Goal: Transaction & Acquisition: Purchase product/service

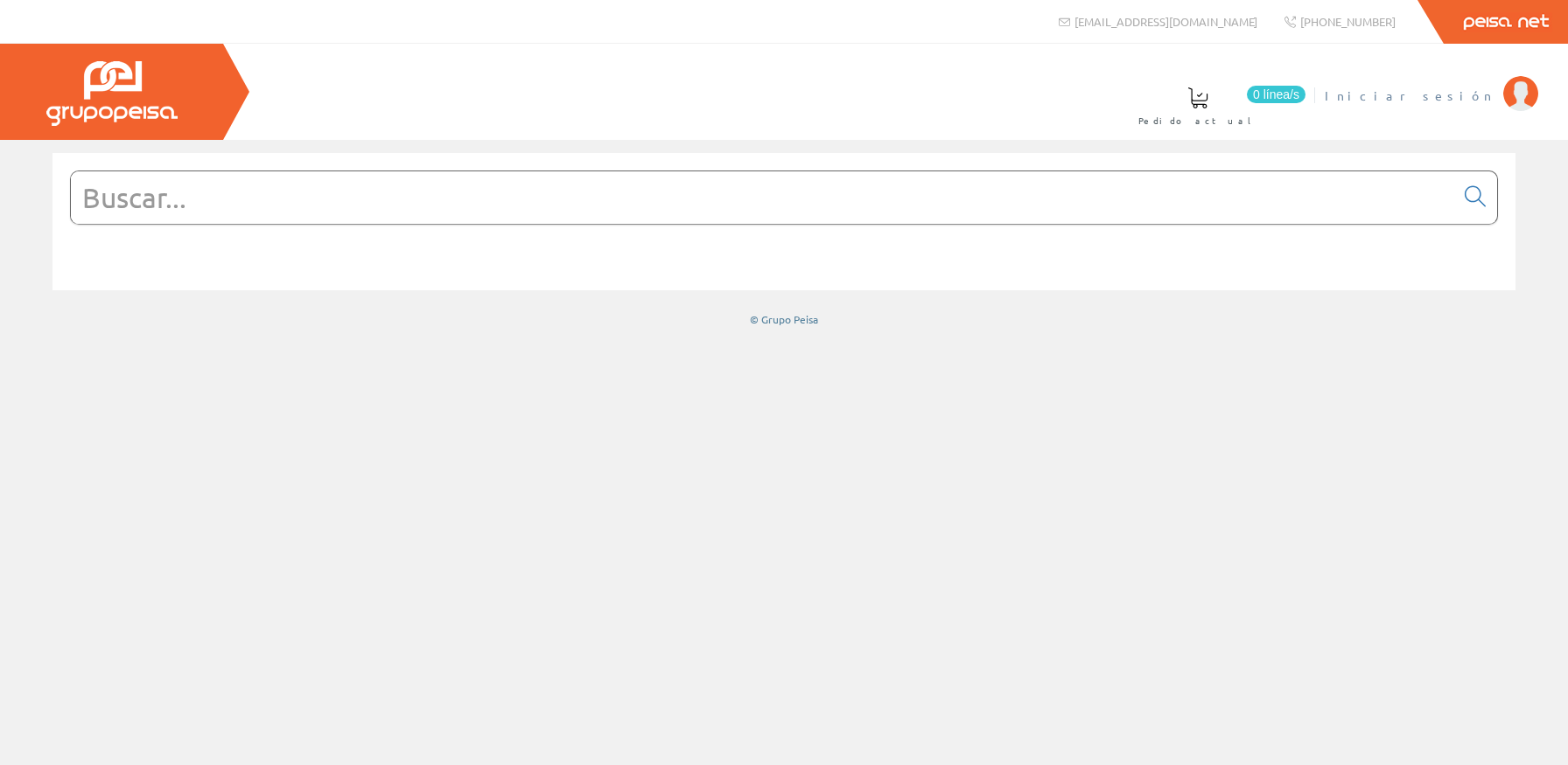
click at [1482, 92] on span "Iniciar sesión" at bounding box center [1410, 96] width 170 height 18
click at [798, 195] on input "text" at bounding box center [762, 197] width 1383 height 52
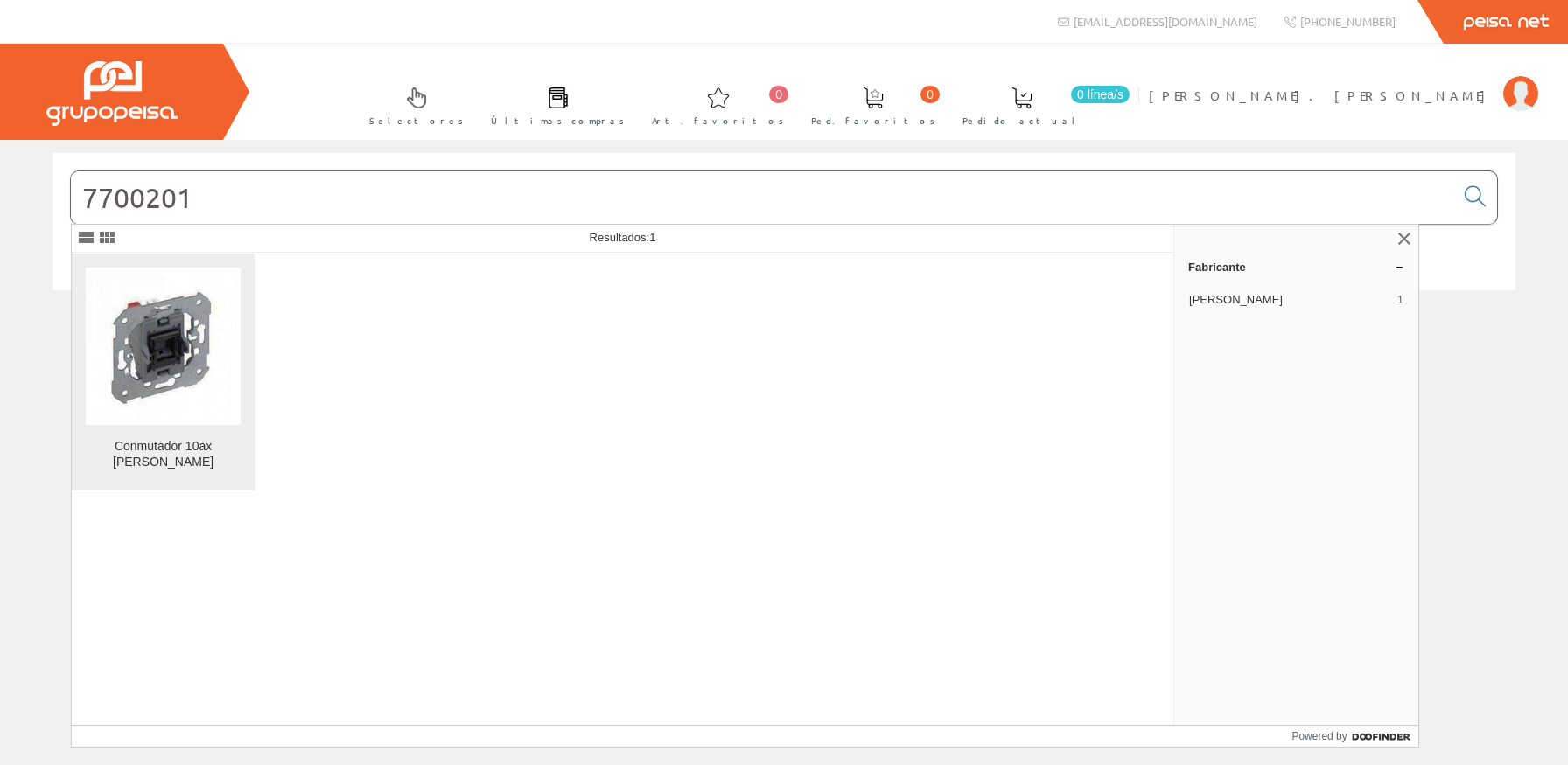
type input "7700201"
click at [118, 322] on img at bounding box center [163, 345] width 155 height 155
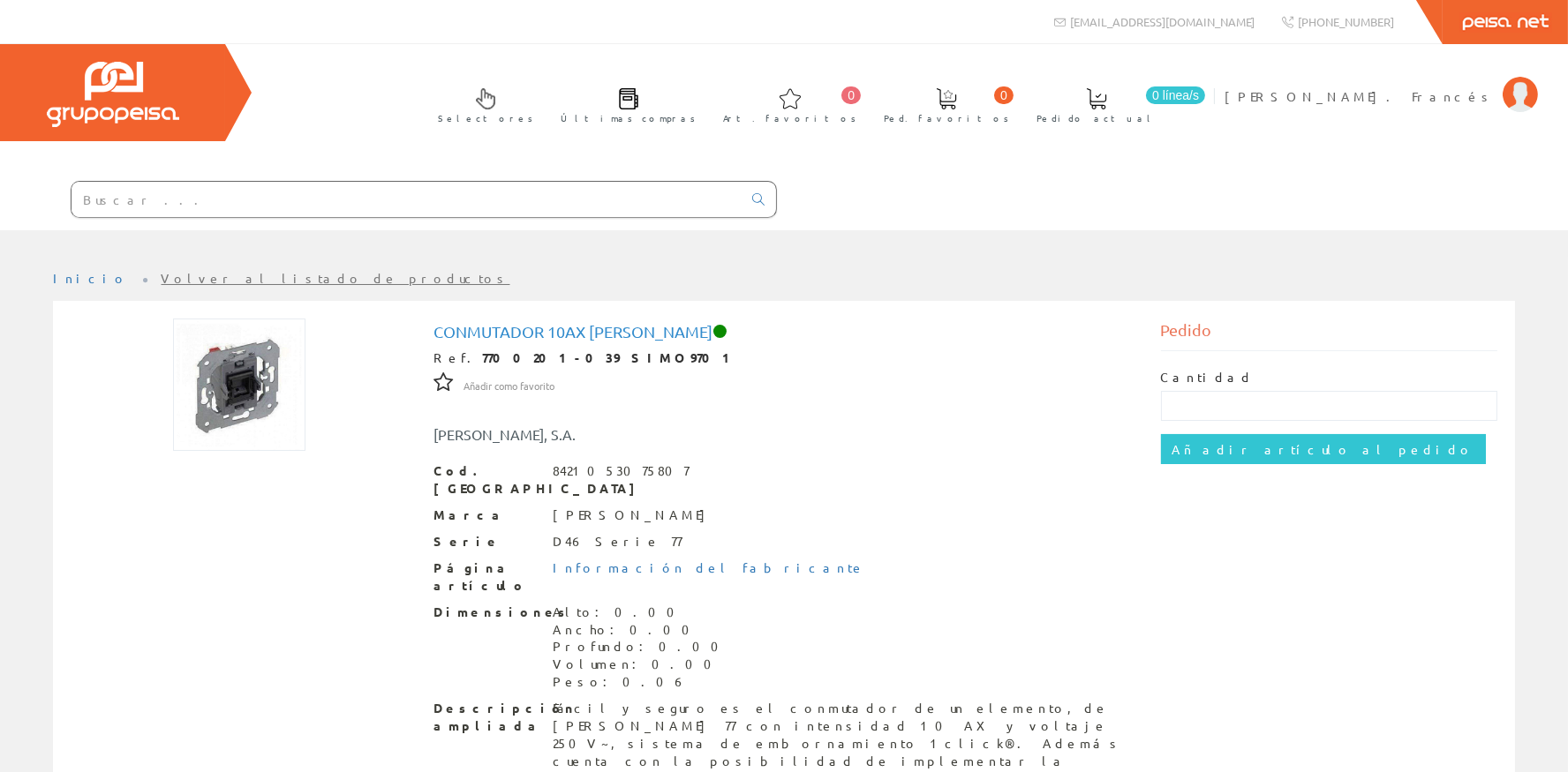
scroll to position [143, 0]
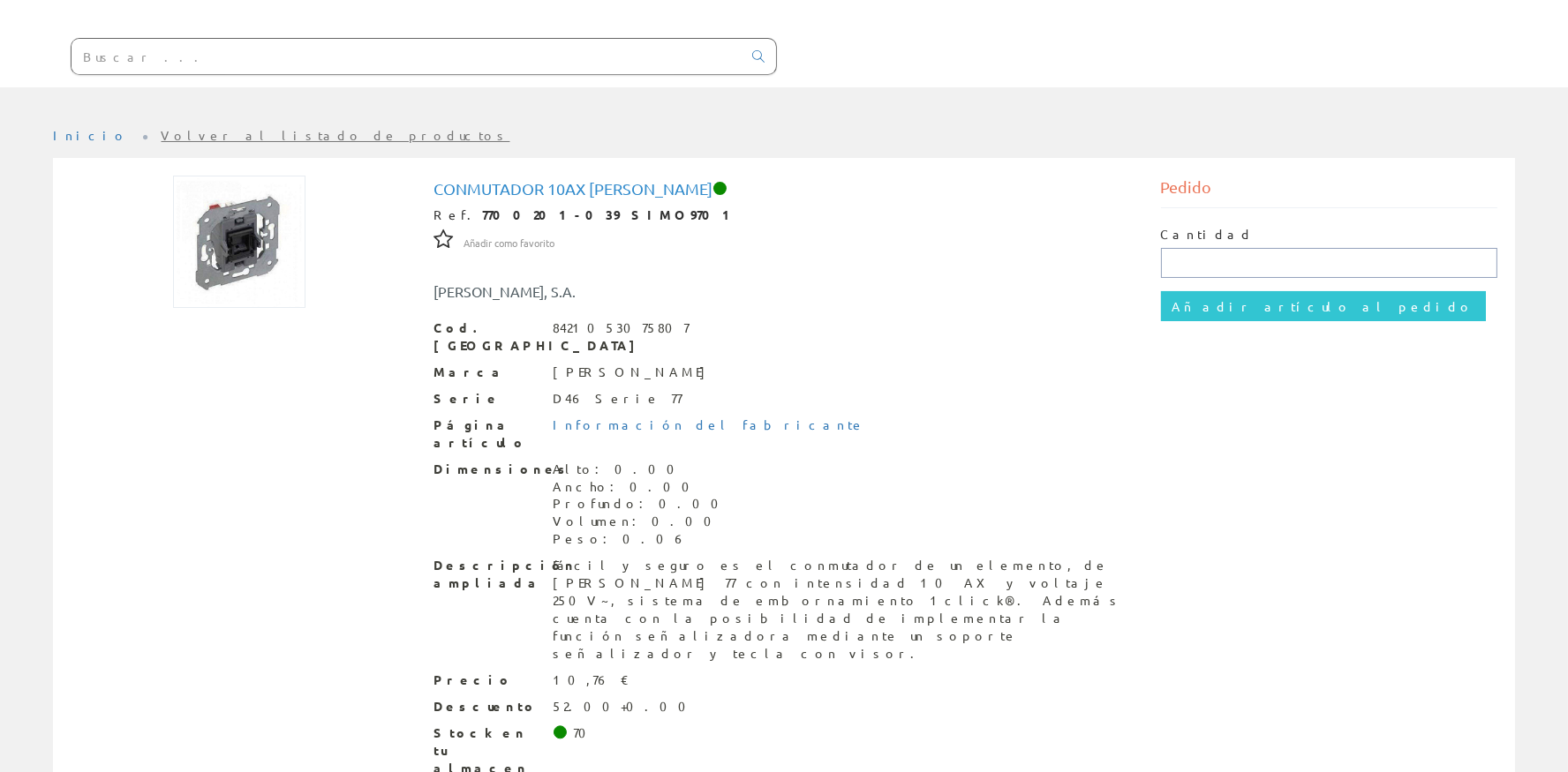
click at [1280, 266] on input "text" at bounding box center [1329, 263] width 337 height 30
type input "3"
click at [1249, 298] on input "Añadir artículo al pedido" at bounding box center [1323, 306] width 325 height 30
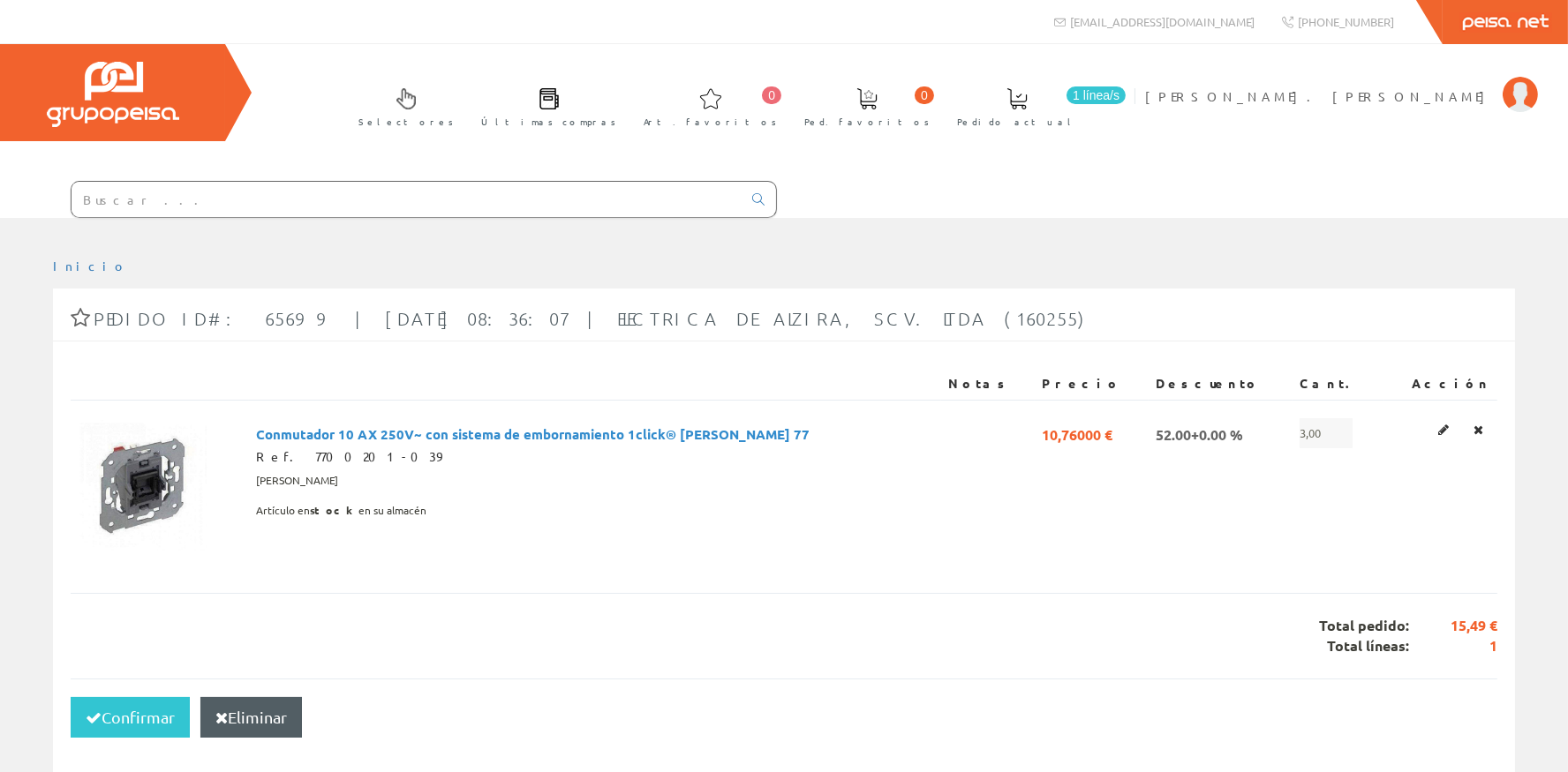
click at [283, 205] on input "text" at bounding box center [406, 199] width 670 height 35
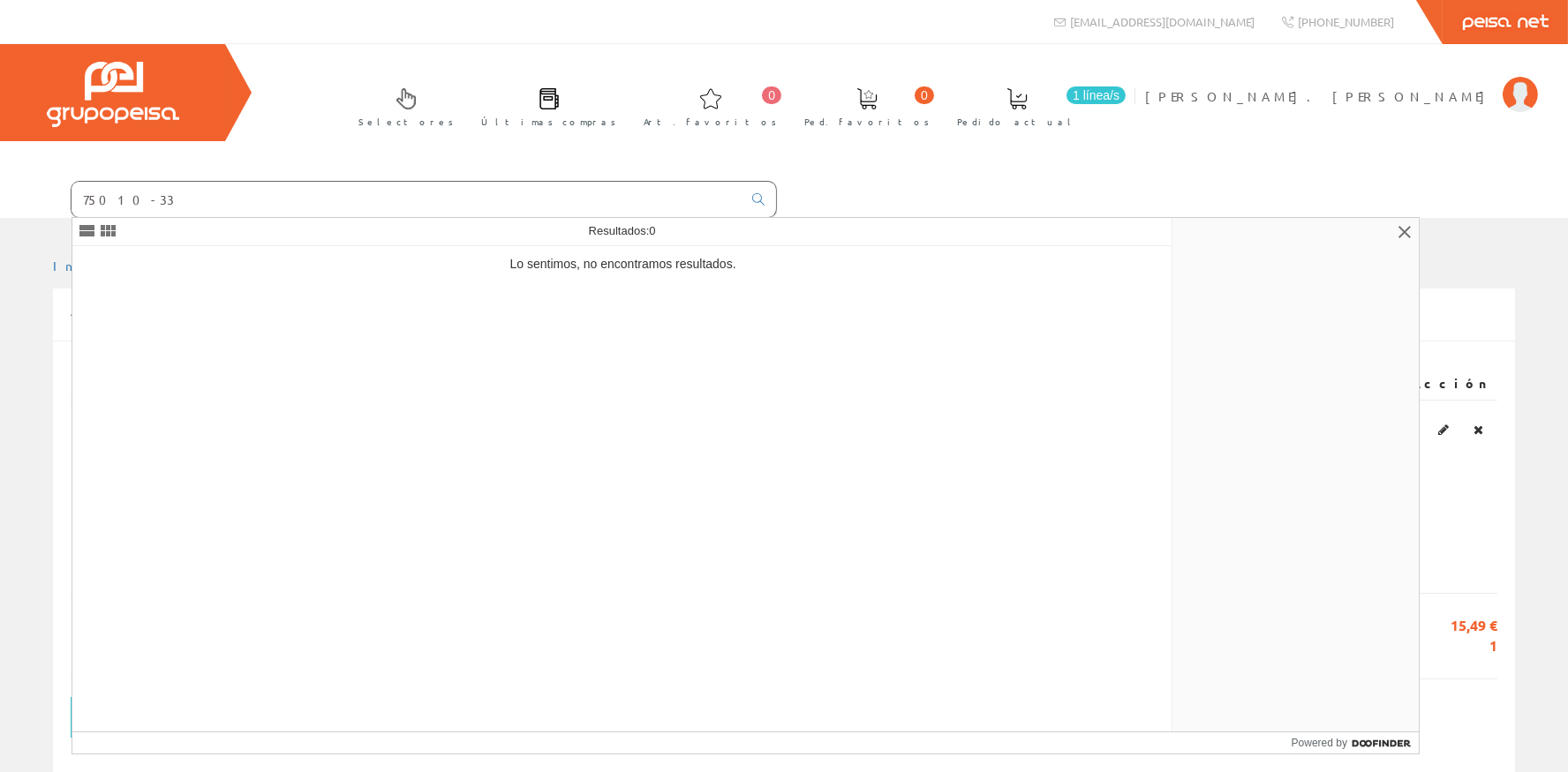
type input "75010-33"
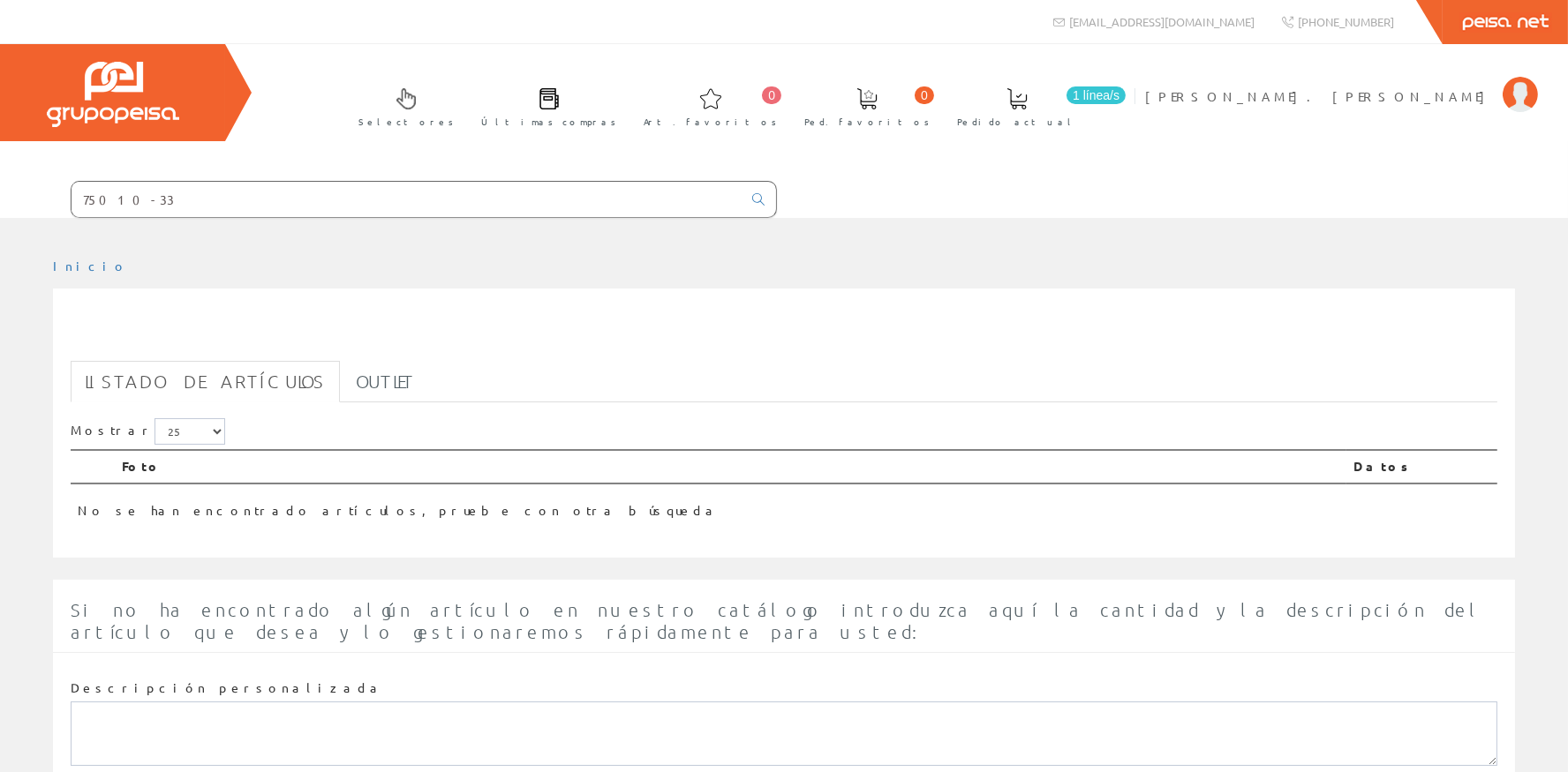
click at [270, 205] on input "75010-33" at bounding box center [406, 199] width 670 height 35
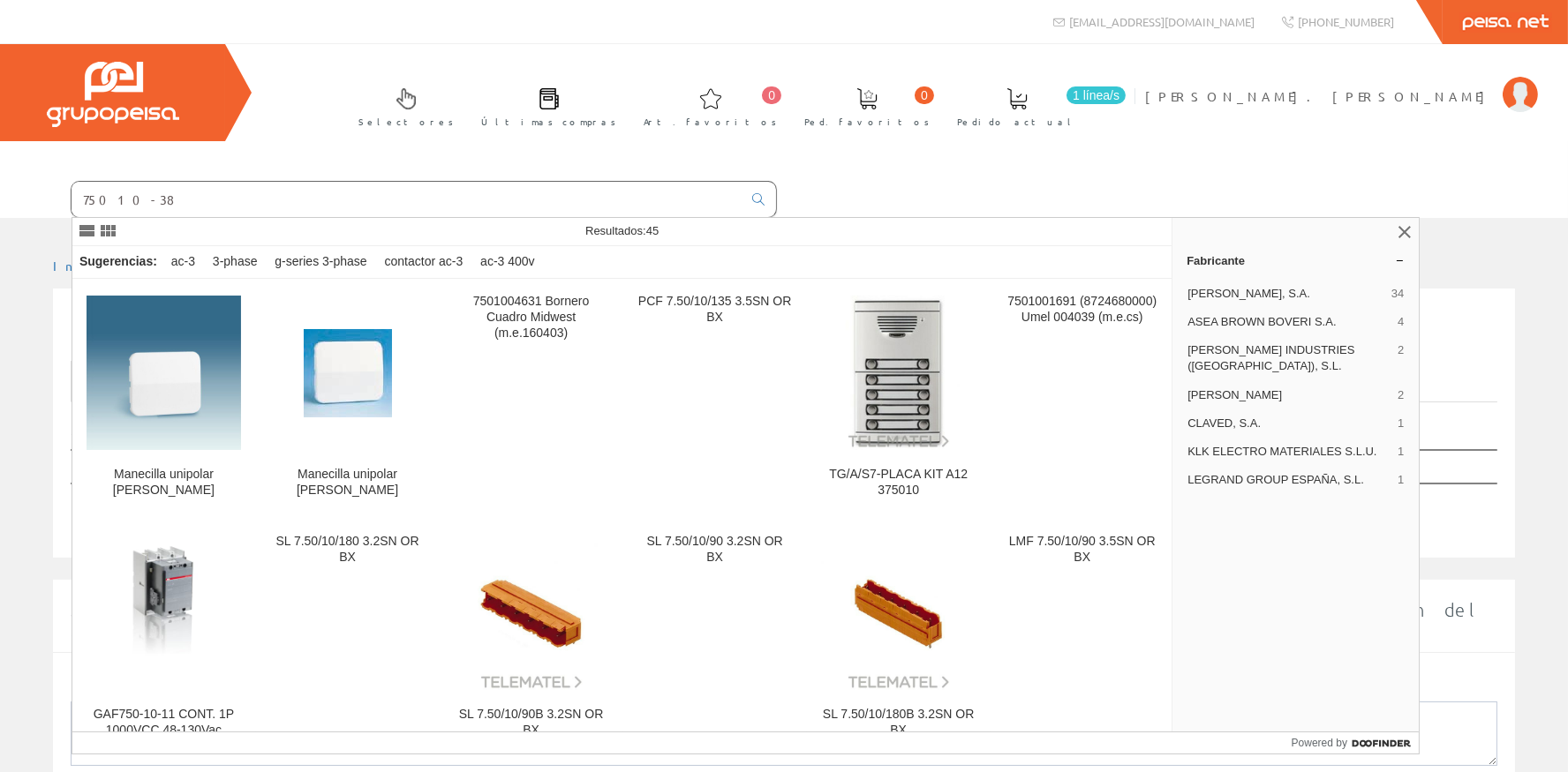
type input "75010-38"
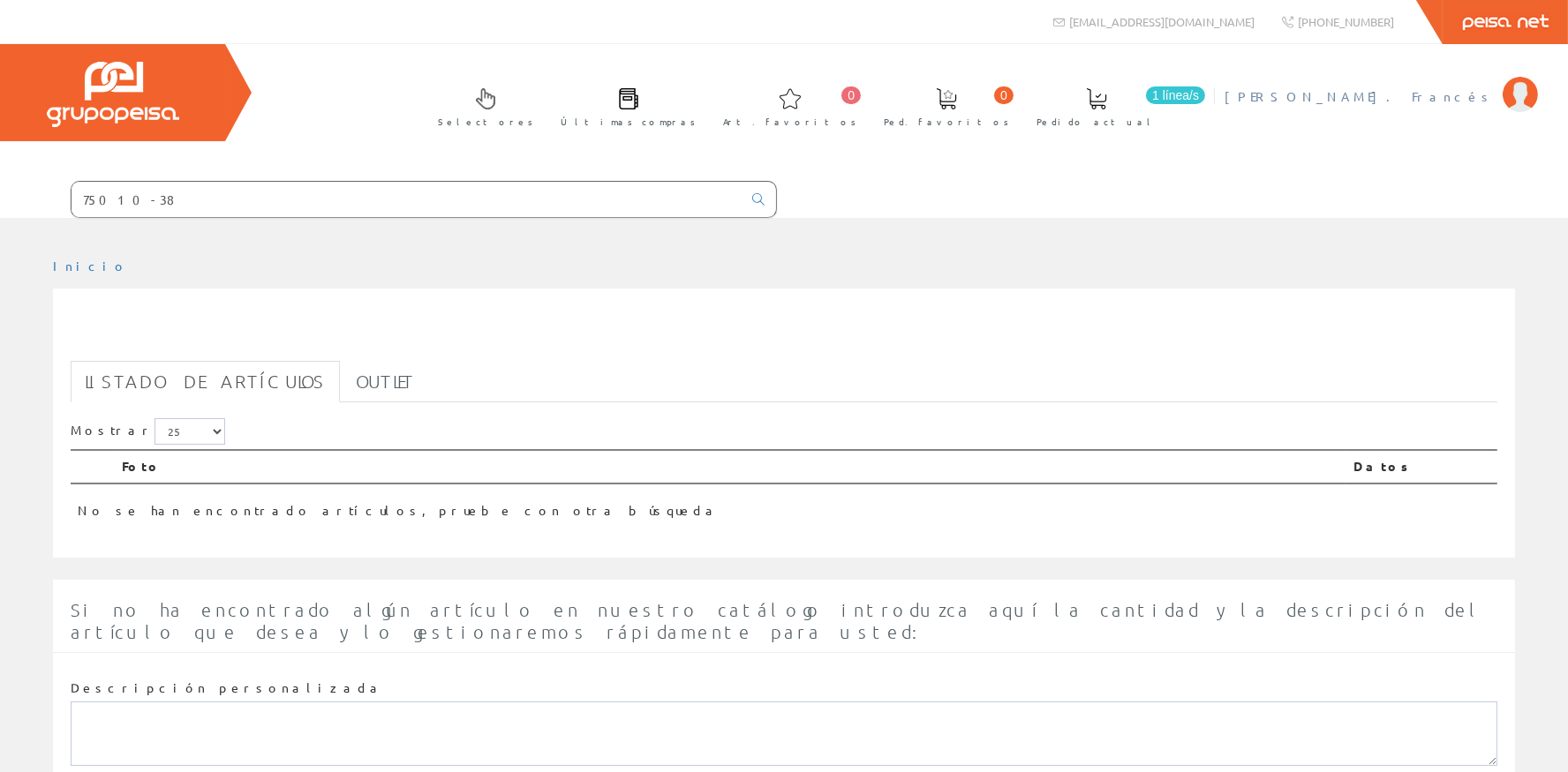
click at [1439, 93] on span "[PERSON_NAME]. Francés" at bounding box center [1359, 97] width 269 height 18
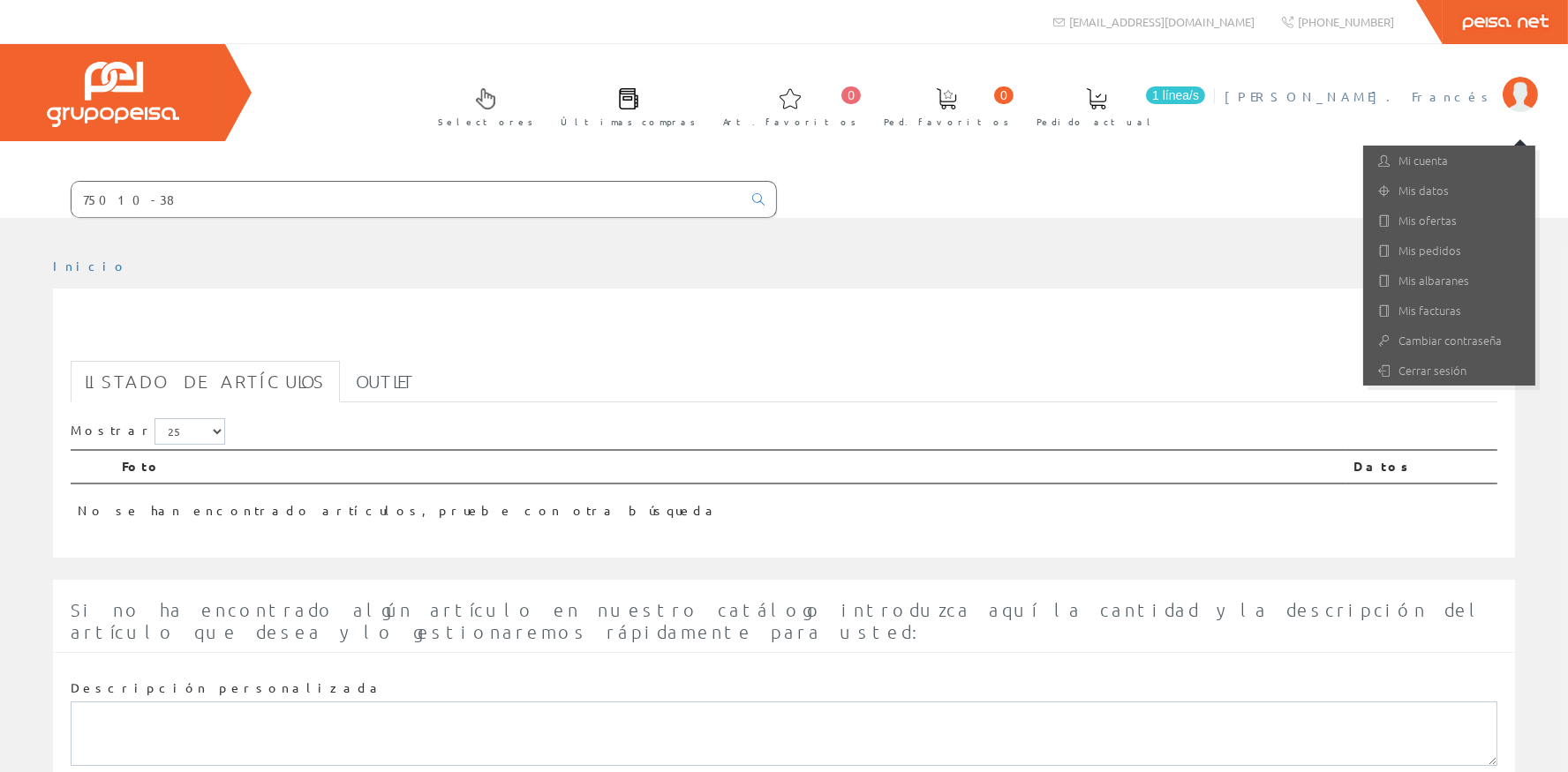
click at [1209, 82] on link "1 línea/[GEOGRAPHIC_DATA] actual" at bounding box center [1114, 106] width 190 height 65
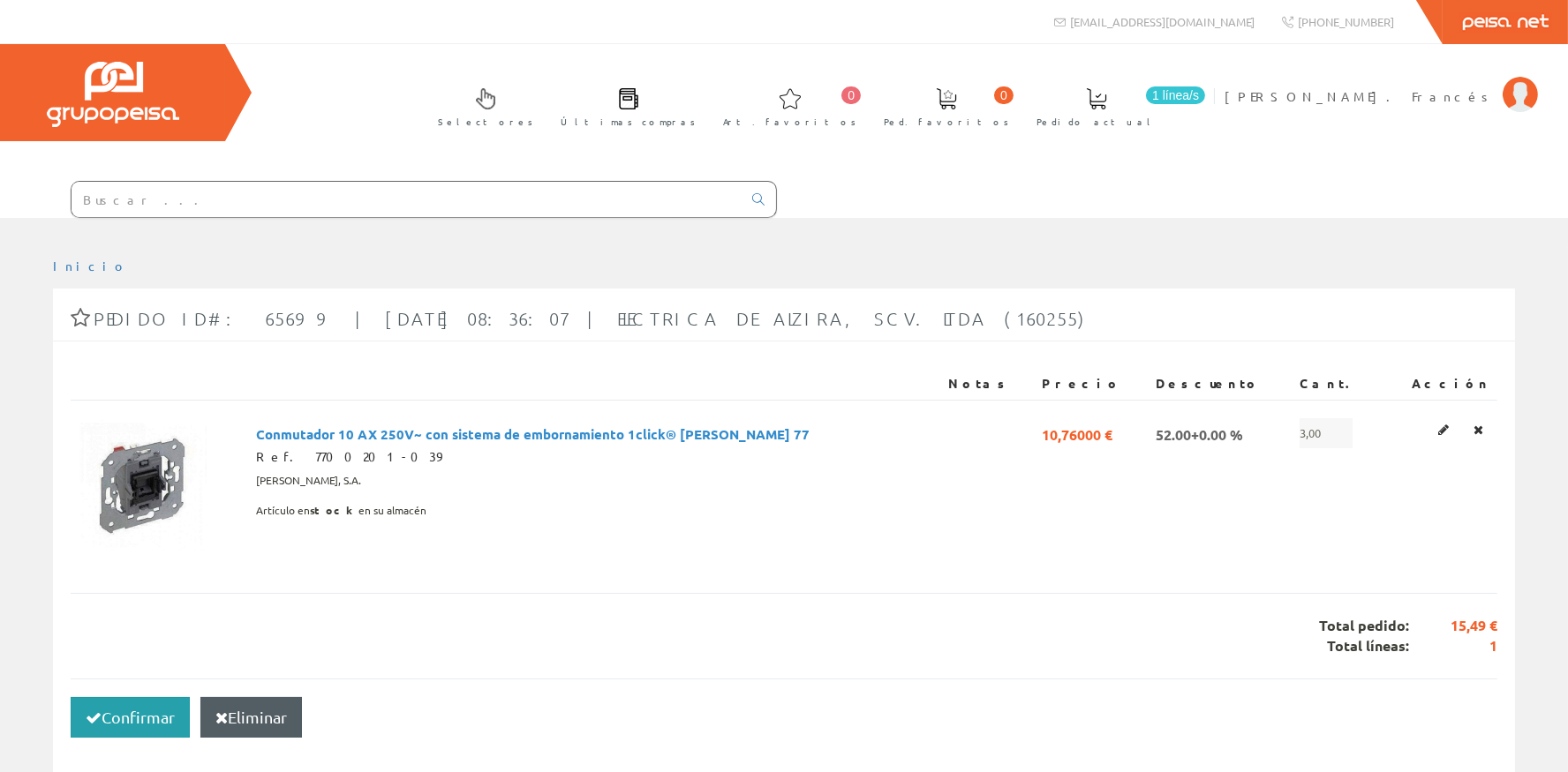
click at [84, 710] on button "Confirmar" at bounding box center [131, 717] width 120 height 41
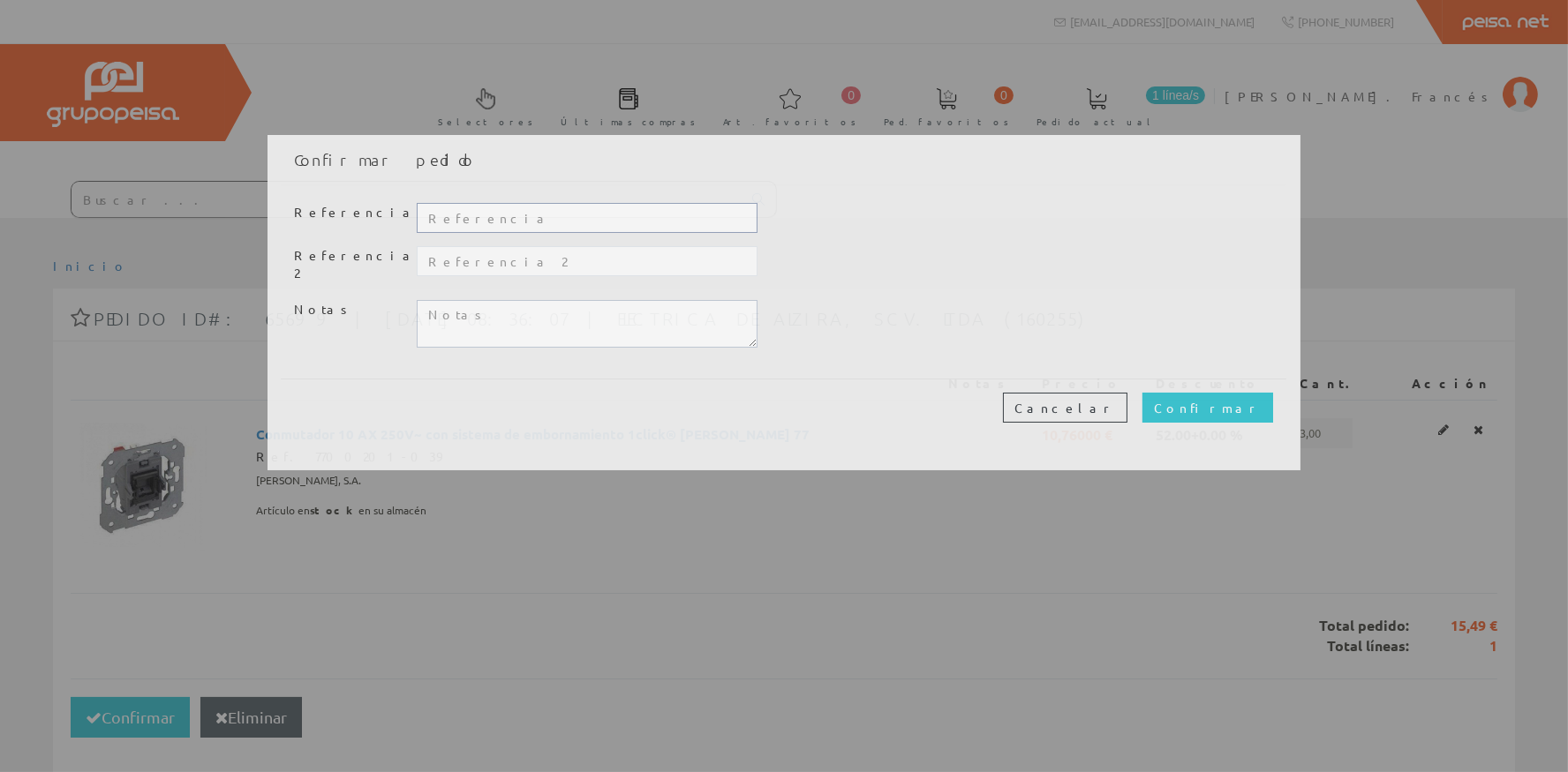
click at [478, 211] on input "text" at bounding box center [587, 218] width 341 height 30
type input "20354"
click at [531, 306] on textarea "Dejar en el mostrardor, pasaré luego a recogerlo, gracias." at bounding box center [587, 324] width 341 height 48
type textarea "Dejar en el mostrador, pasaré luego a recogerlo, gracias."
click at [1230, 399] on input "Confirmar" at bounding box center [1207, 407] width 131 height 30
